Goal: Task Accomplishment & Management: Manage account settings

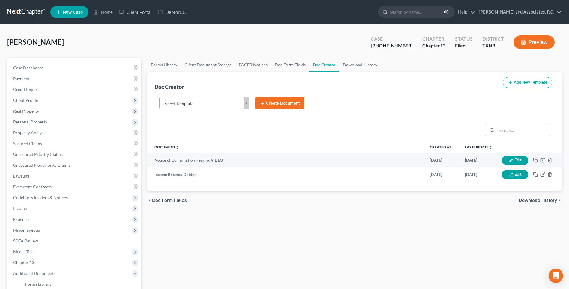
click at [245, 106] on body "Home New Case Client Portal DebtorCC [PERSON_NAME] and Associates, [PERSON_NAME…" at bounding box center [284, 195] width 569 height 390
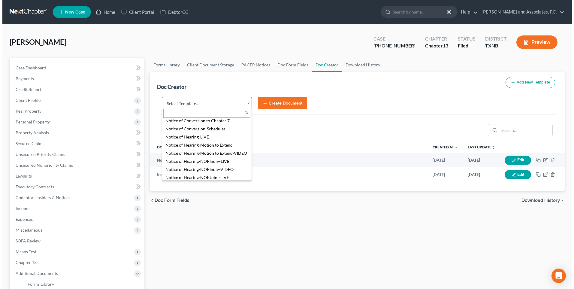
scroll to position [1170, 0]
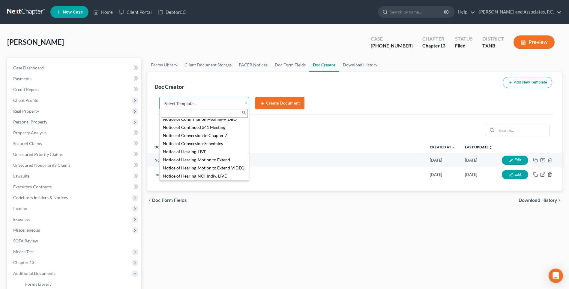
select select "77182"
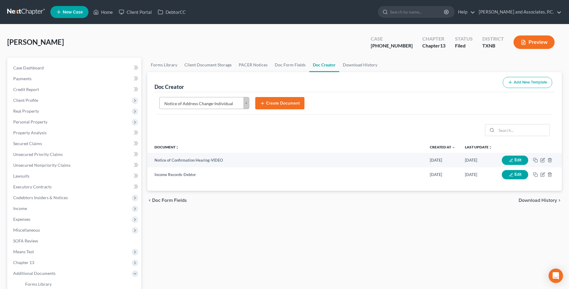
click at [275, 104] on button "Create Document" at bounding box center [279, 103] width 49 height 13
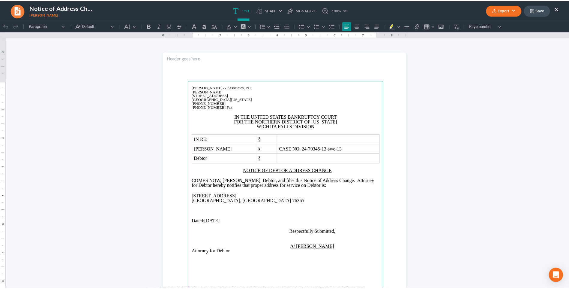
scroll to position [313, 0]
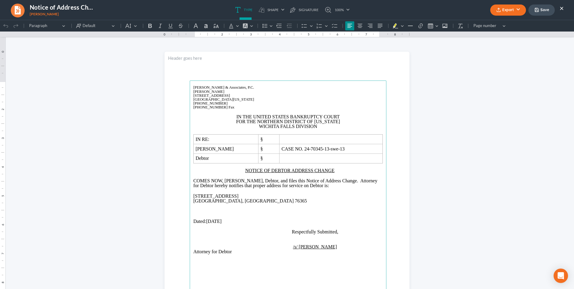
click at [561, 7] on button "×" at bounding box center [561, 7] width 4 height 7
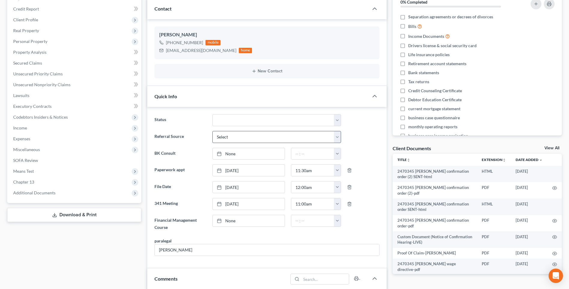
scroll to position [41, 0]
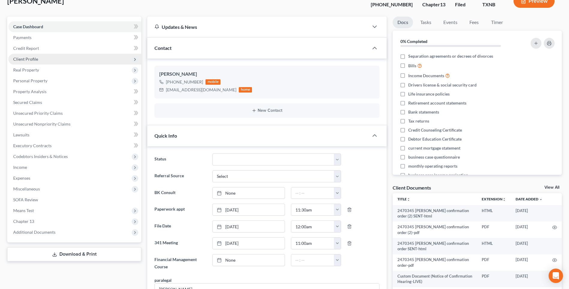
click at [31, 58] on span "Client Profile" at bounding box center [25, 58] width 25 height 5
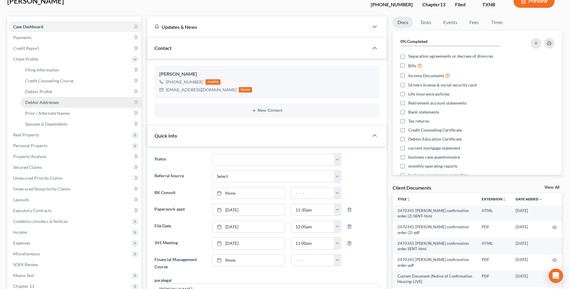
click at [39, 103] on span "Debtor Addresses" at bounding box center [42, 102] width 34 height 5
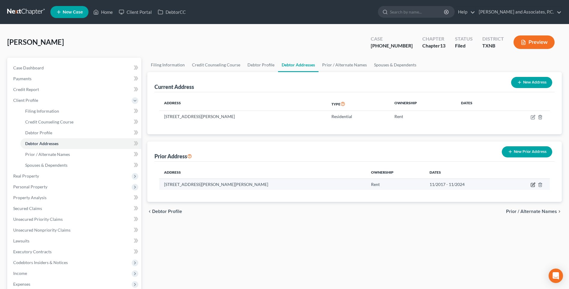
click at [534, 186] on icon "button" at bounding box center [533, 184] width 5 height 5
select select "45"
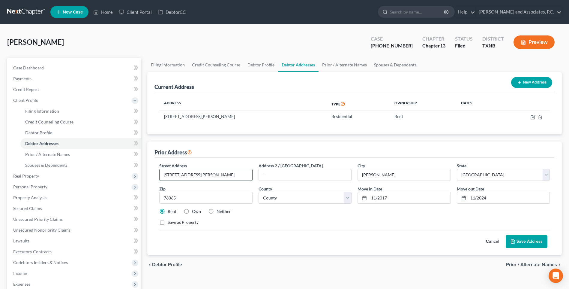
click at [215, 176] on input "[STREET_ADDRESS][PERSON_NAME]" at bounding box center [206, 174] width 92 height 11
type input "1"
type input "[STREET_ADDRESS]"
click at [523, 240] on button "Save Address" at bounding box center [527, 241] width 42 height 13
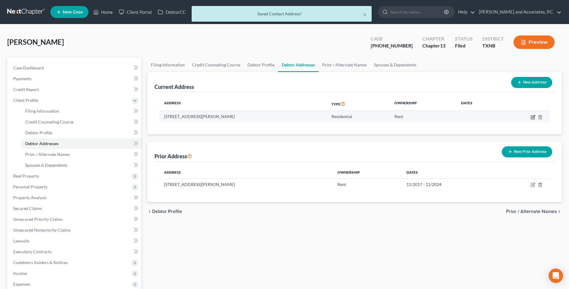
click at [532, 118] on icon "button" at bounding box center [533, 117] width 5 height 5
select select "45"
select select "38"
select select "0"
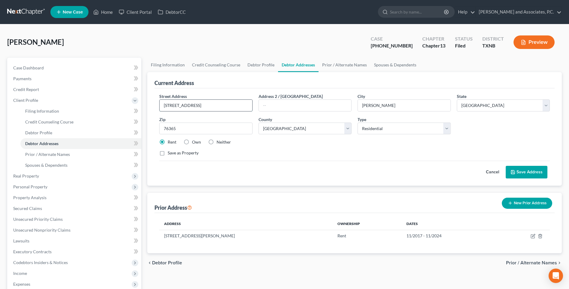
click at [216, 105] on input "[STREET_ADDRESS]" at bounding box center [206, 105] width 92 height 11
type input "2"
type input "[STREET_ADDRESS][PERSON_NAME]"
click at [527, 173] on button "Save Address" at bounding box center [527, 172] width 42 height 13
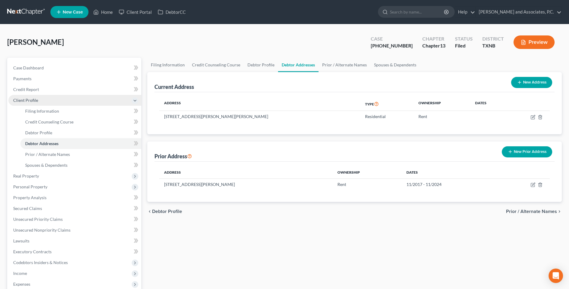
click at [28, 102] on span "Client Profile" at bounding box center [25, 99] width 25 height 5
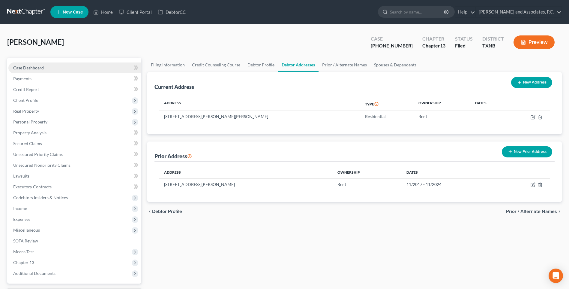
click at [27, 67] on span "Case Dashboard" at bounding box center [28, 67] width 31 height 5
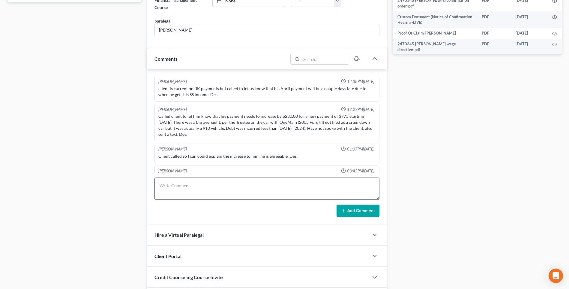
scroll to position [313, 0]
click at [190, 190] on textarea at bounding box center [266, 188] width 225 height 22
type textarea "Did Notice of change of address, sent to [PERSON_NAME] to file. RA"
click at [351, 212] on button "Add Comment" at bounding box center [358, 210] width 43 height 13
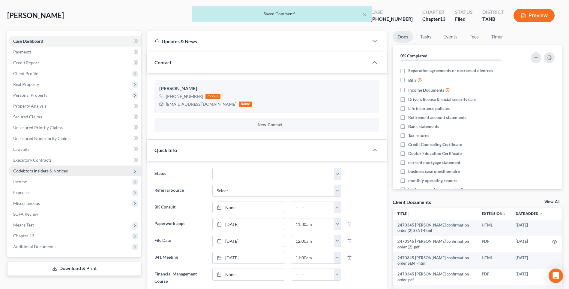
scroll to position [90, 0]
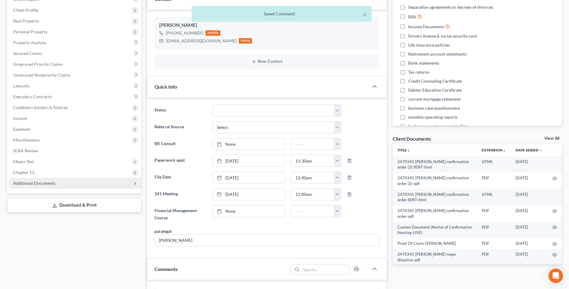
click at [40, 182] on span "Additional Documents" at bounding box center [34, 182] width 42 height 5
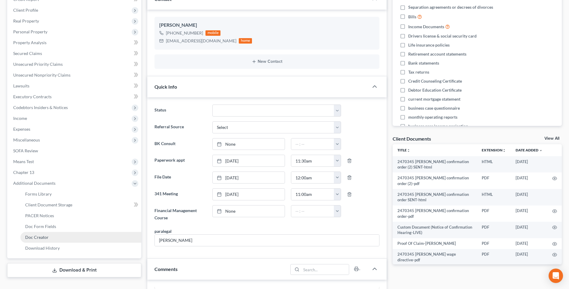
click at [43, 236] on span "Doc Creator" at bounding box center [36, 236] width 23 height 5
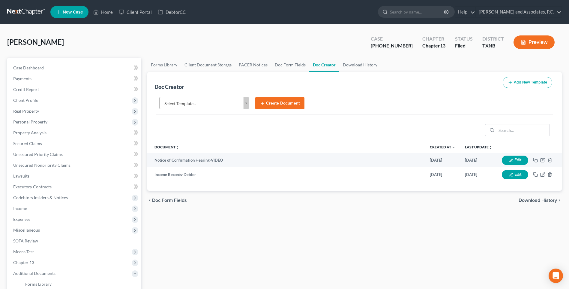
click at [246, 104] on body "Home New Case Client Portal DebtorCC [PERSON_NAME] and Associates, [PERSON_NAME…" at bounding box center [284, 195] width 569 height 390
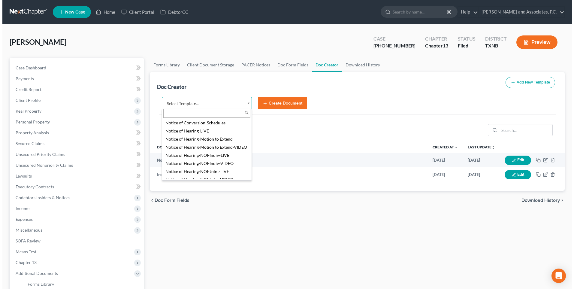
scroll to position [1176, 0]
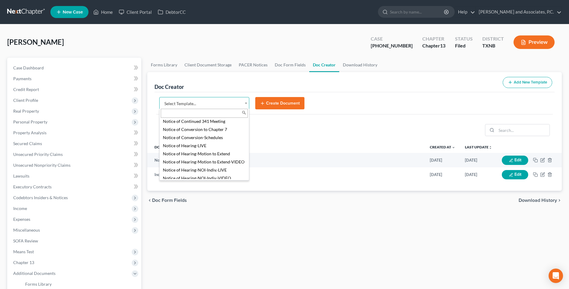
select select "77182"
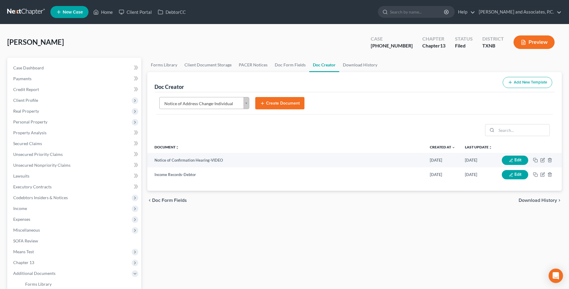
click at [278, 103] on button "Create Document" at bounding box center [279, 103] width 49 height 13
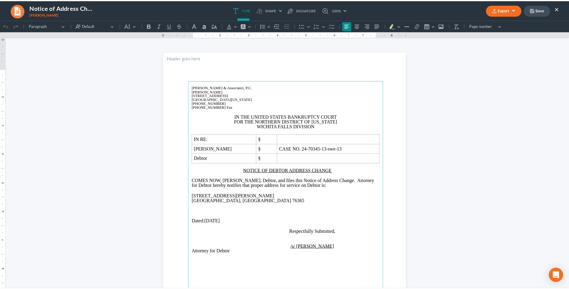
scroll to position [0, 0]
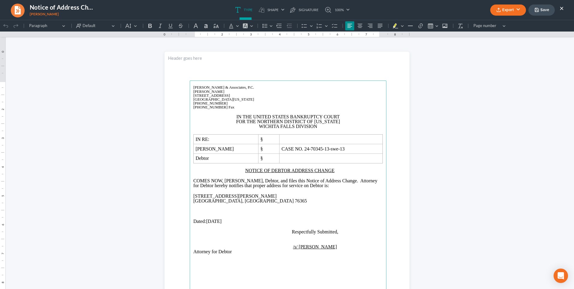
click at [190, 195] on main "⁠⁠⁠⁠⁠⁠⁠ [PERSON_NAME] & Associates, P.C. [PERSON_NAME][GEOGRAPHIC_DATA][STREET_…" at bounding box center [288, 209] width 196 height 259
click at [190, 200] on main "[PERSON_NAME] & Associates, P.C. [PERSON_NAME][GEOGRAPHIC_DATA][STREET_ADDRESS]…" at bounding box center [288, 209] width 196 height 259
click at [238, 221] on p "Dated: [DATE]" at bounding box center [287, 220] width 189 height 5
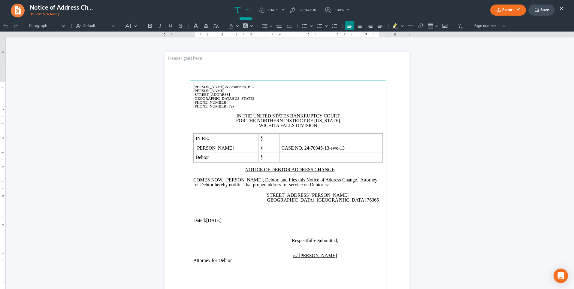
click at [511, 13] on button "Export" at bounding box center [508, 9] width 36 height 11
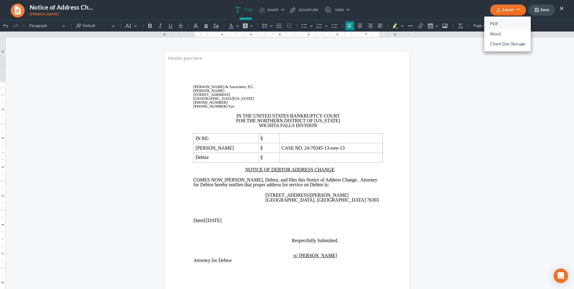
click at [497, 22] on link "PDF" at bounding box center [507, 24] width 46 height 10
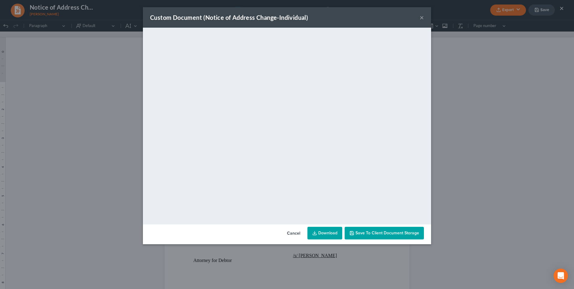
click at [385, 236] on button "Save to Client Document Storage" at bounding box center [383, 232] width 79 height 13
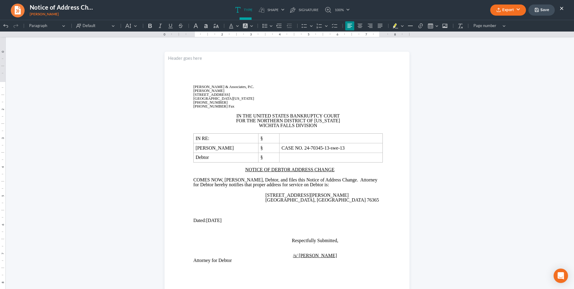
click at [541, 10] on button "Save" at bounding box center [541, 9] width 26 height 11
click at [560, 8] on button "×" at bounding box center [561, 7] width 4 height 7
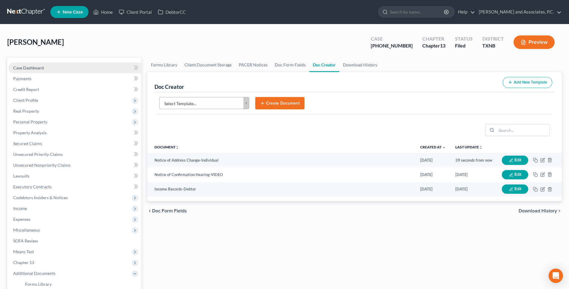
click at [31, 66] on span "Case Dashboard" at bounding box center [28, 67] width 31 height 5
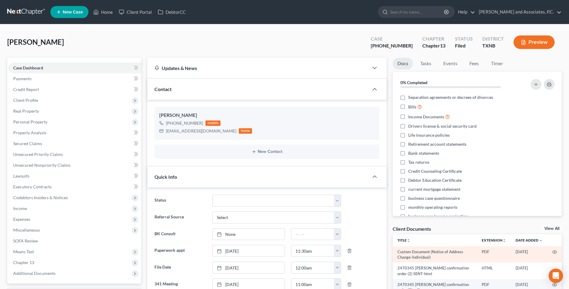
scroll to position [313, 0]
click at [552, 252] on icon "button" at bounding box center [554, 251] width 5 height 5
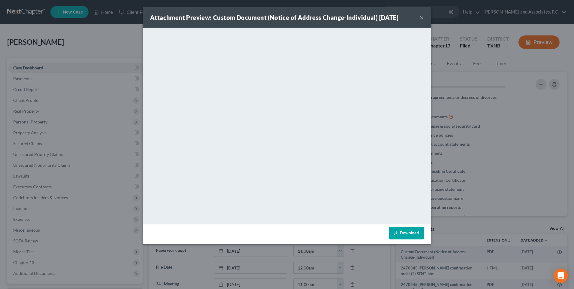
click at [421, 17] on button "×" at bounding box center [421, 17] width 4 height 7
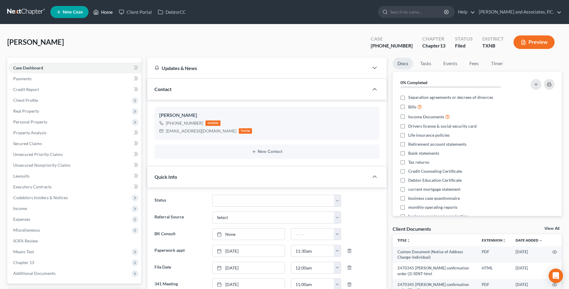
click at [107, 11] on link "Home" at bounding box center [102, 12] width 25 height 11
